Goal: Transaction & Acquisition: Purchase product/service

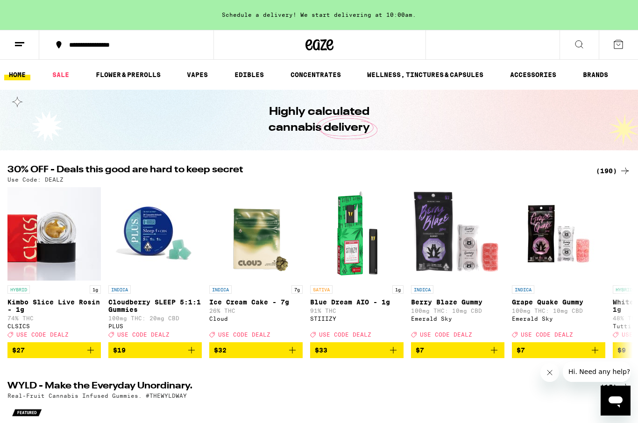
click at [614, 182] on div "Use Code: DEALZ" at bounding box center [318, 179] width 623 height 6
click at [606, 166] on div "(190)" at bounding box center [613, 170] width 35 height 11
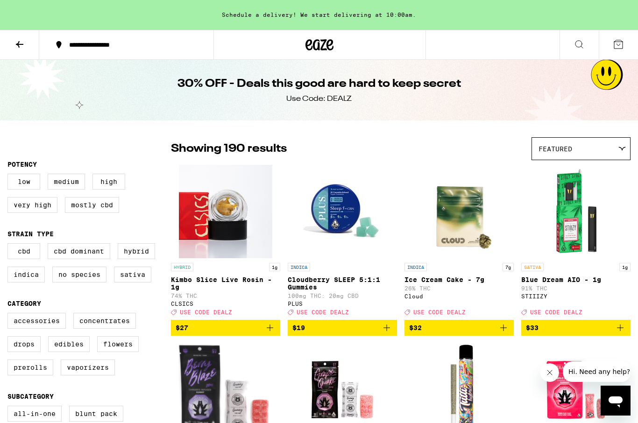
click at [637, 88] on div "30% OFF - Deals this good are hard to keep secret Use Code: DEALZ" at bounding box center [319, 90] width 638 height 61
click at [66, 352] on label "Edibles" at bounding box center [69, 344] width 42 height 16
click at [10, 315] on input "Edibles" at bounding box center [9, 314] width 0 height 0
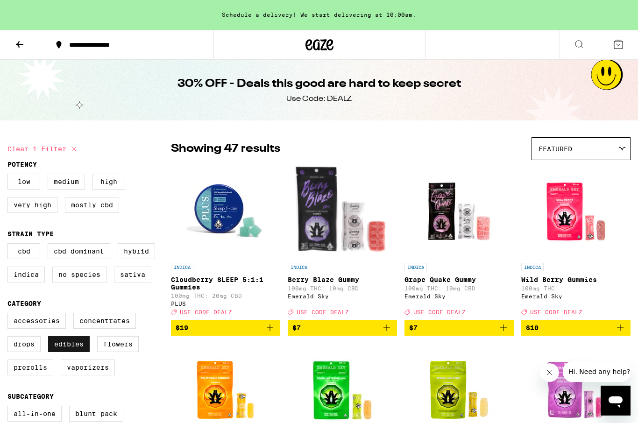
click at [51, 352] on label "Edibles" at bounding box center [69, 344] width 42 height 16
click at [10, 315] on input "Edibles" at bounding box center [9, 314] width 0 height 0
checkbox input "false"
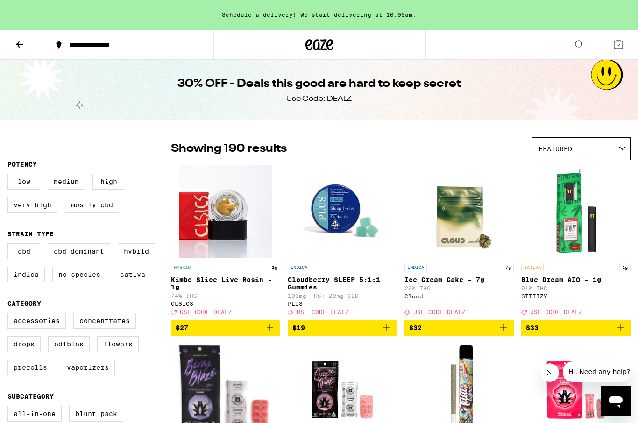
click at [35, 372] on label "Prerolls" at bounding box center [30, 367] width 46 height 16
click at [10, 315] on input "Prerolls" at bounding box center [9, 314] width 0 height 0
checkbox input "true"
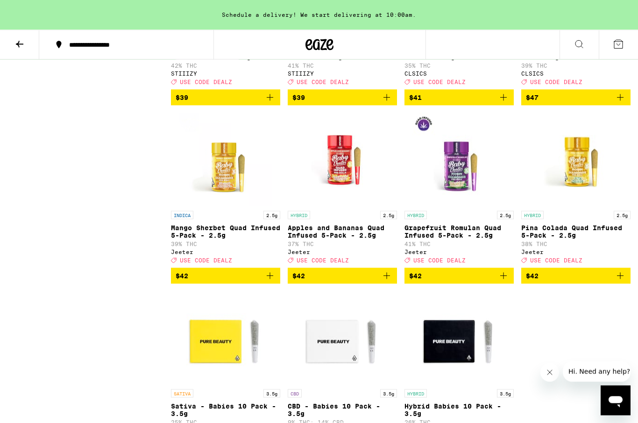
scroll to position [1485, 0]
